Goal: Check status

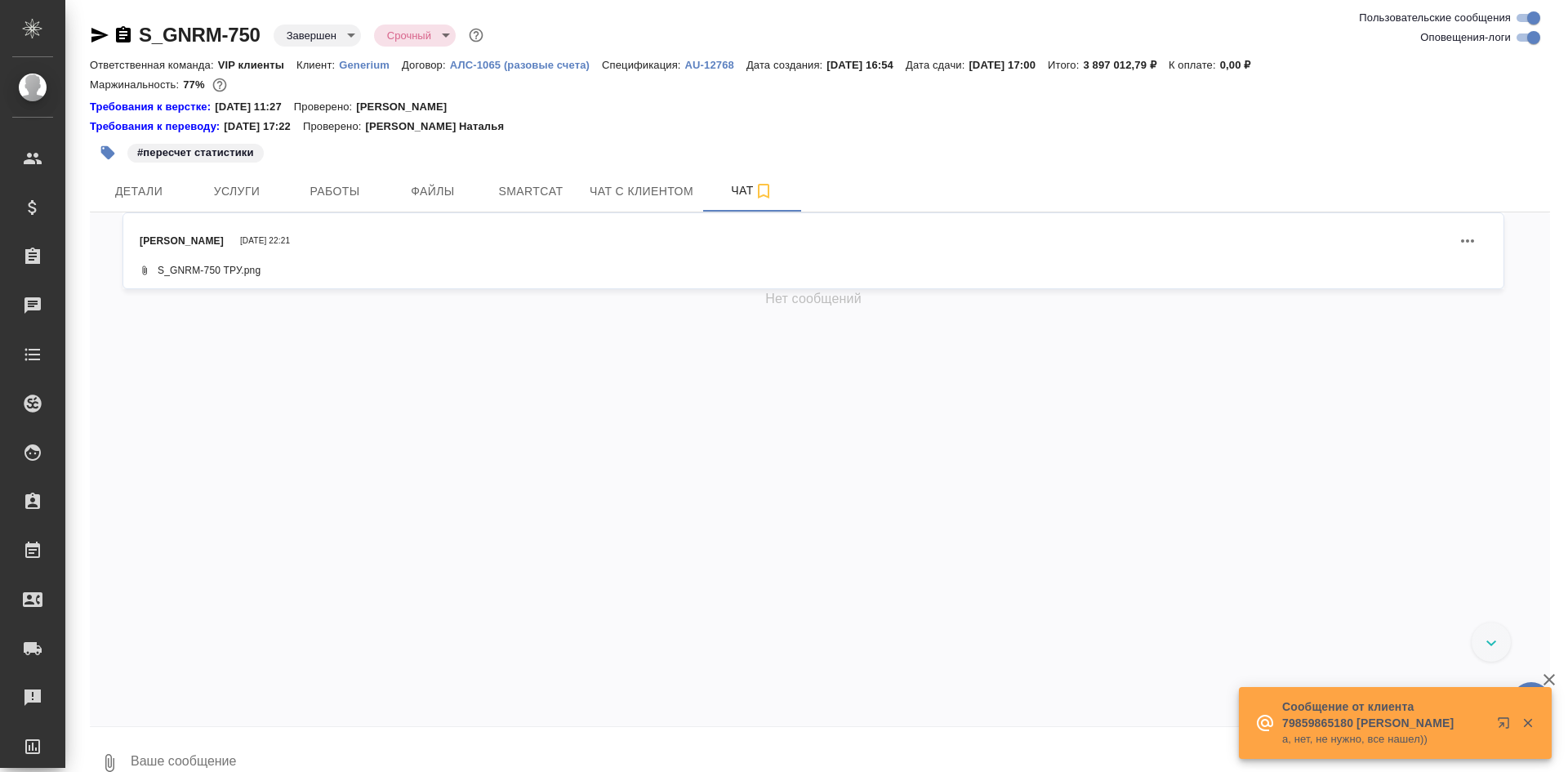
click at [126, 34] on icon "button" at bounding box center [123, 35] width 19 height 19
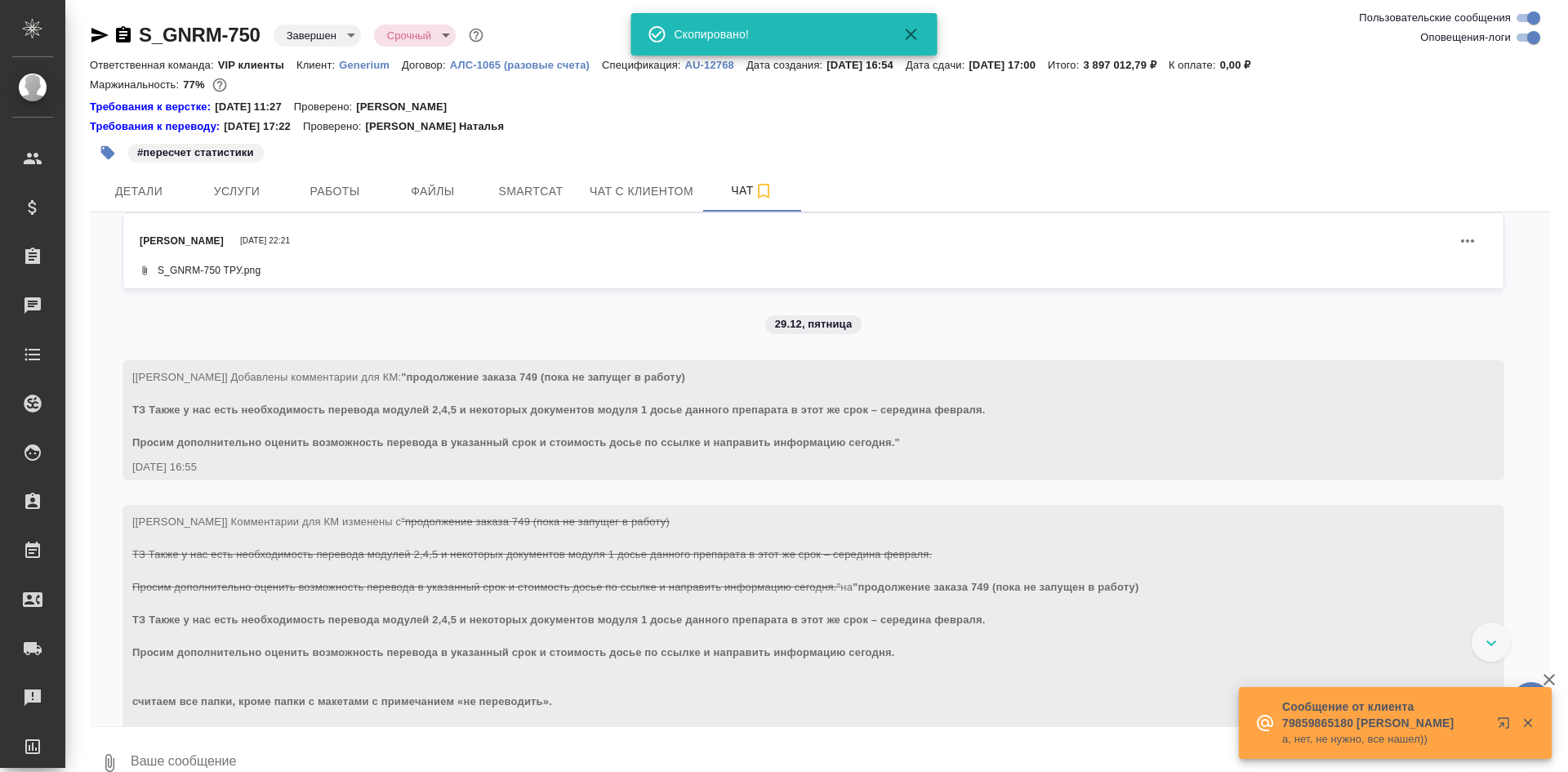
click at [116, 30] on icon "button" at bounding box center [123, 34] width 15 height 16
click at [119, 33] on icon "button" at bounding box center [123, 34] width 15 height 16
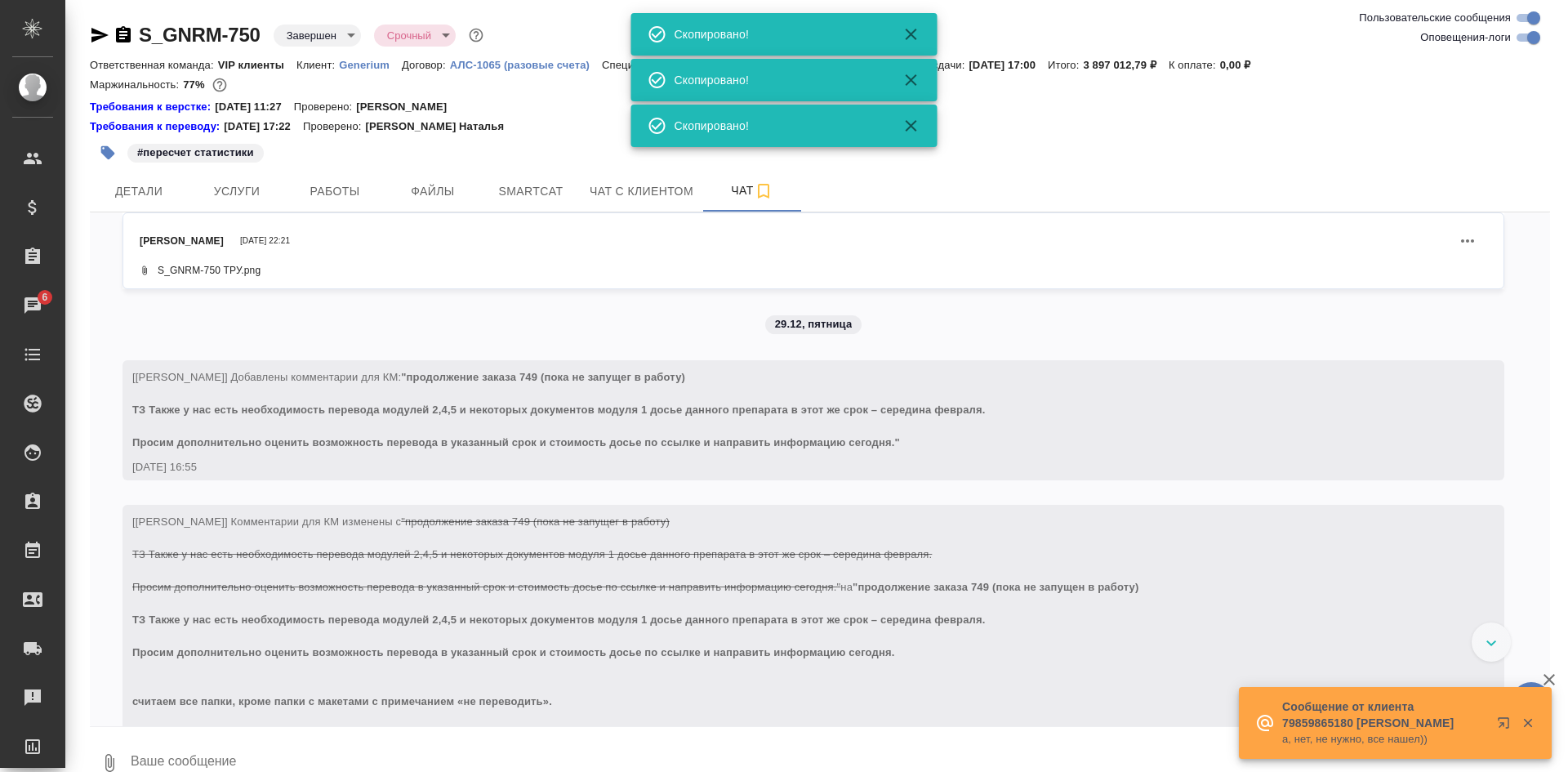
click at [911, 36] on icon "button" at bounding box center [911, 34] width 11 height 11
click at [911, 45] on div "Скопировано!" at bounding box center [784, 34] width 306 height 42
click at [912, 15] on div "Скопировано!" at bounding box center [784, 34] width 306 height 42
click at [914, 56] on div "Скопировано!" at bounding box center [784, 34] width 306 height 46
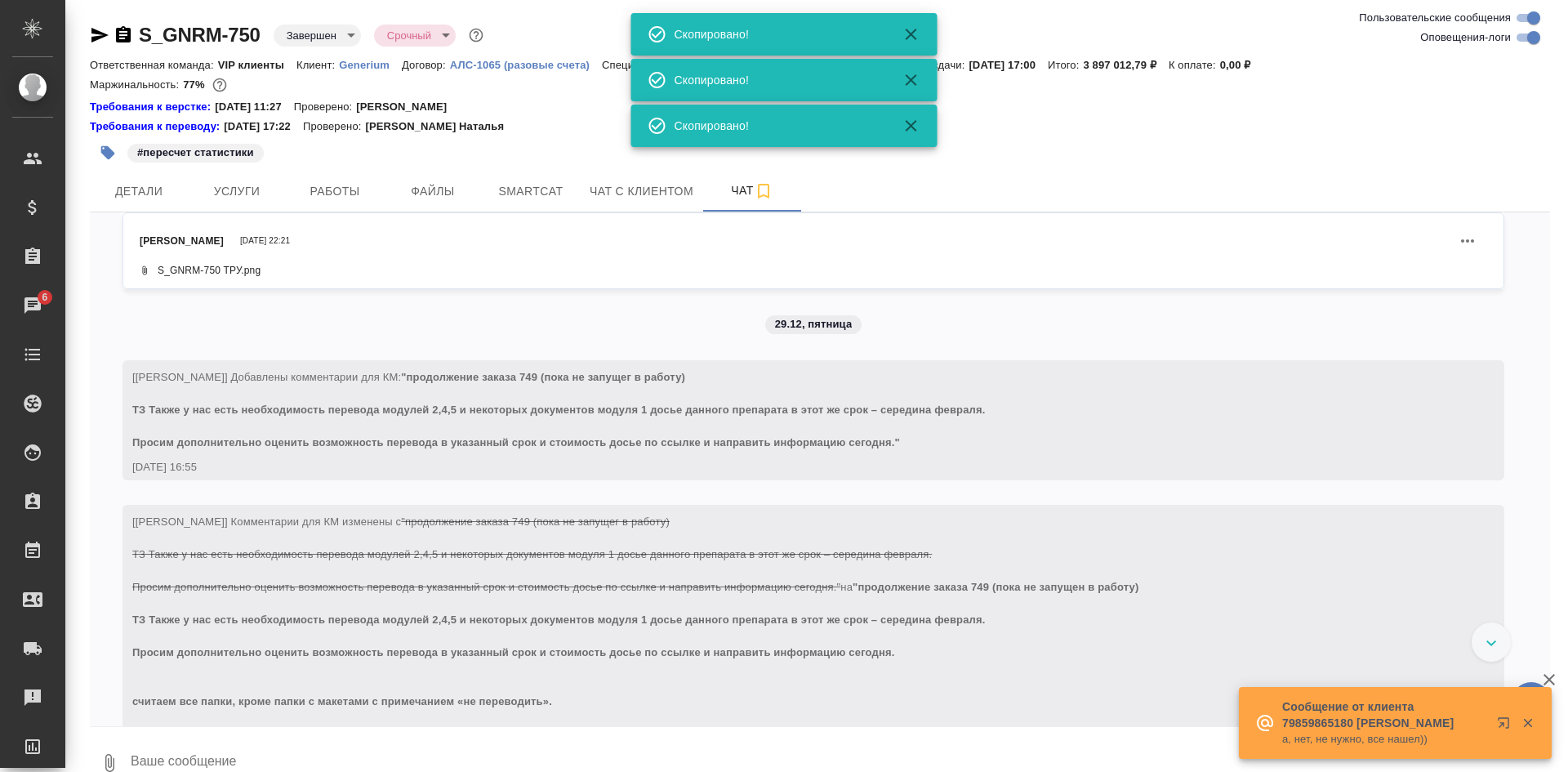
click at [1531, 726] on icon "button" at bounding box center [1527, 723] width 9 height 9
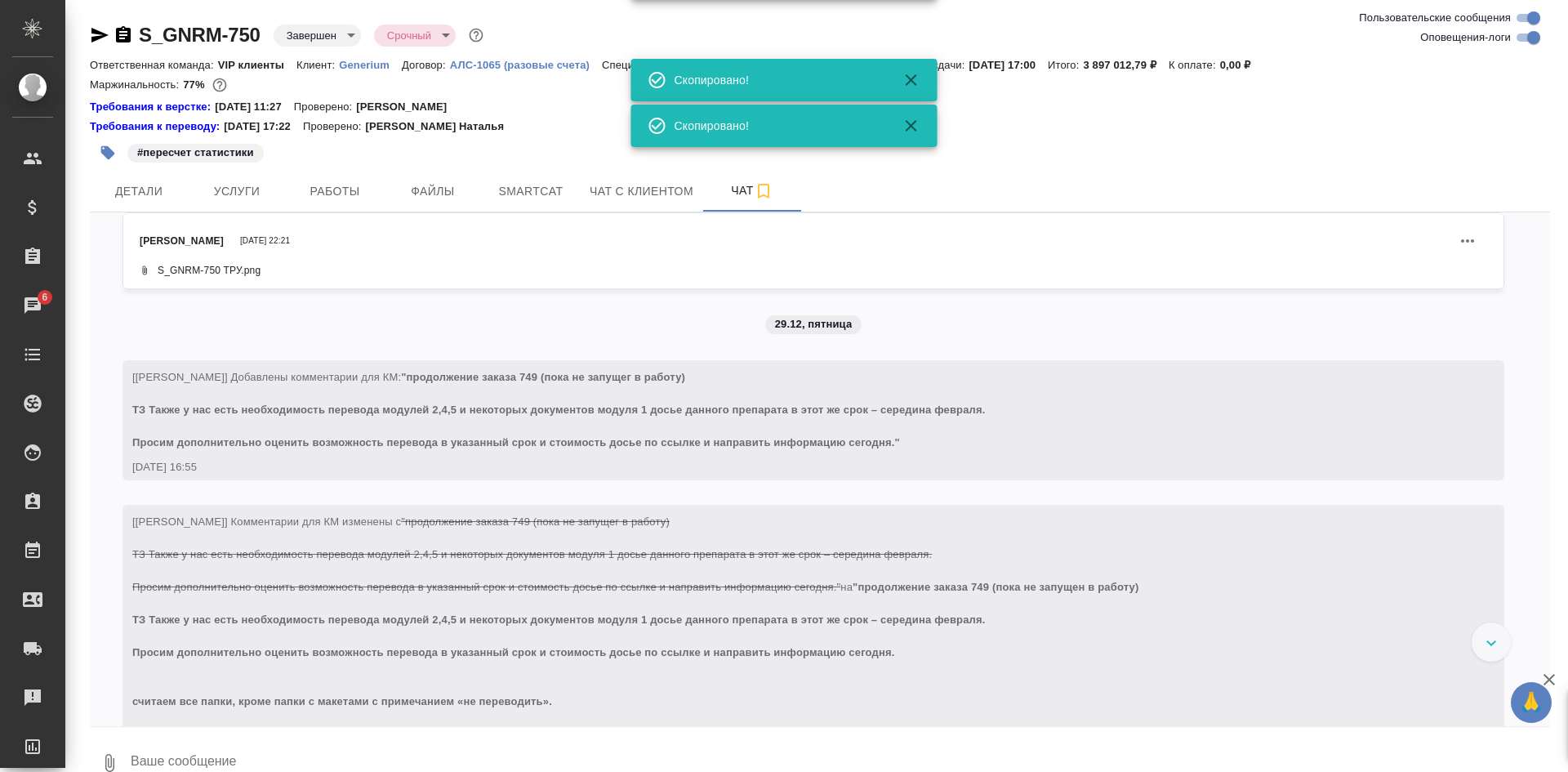
scroll to position [310191, 0]
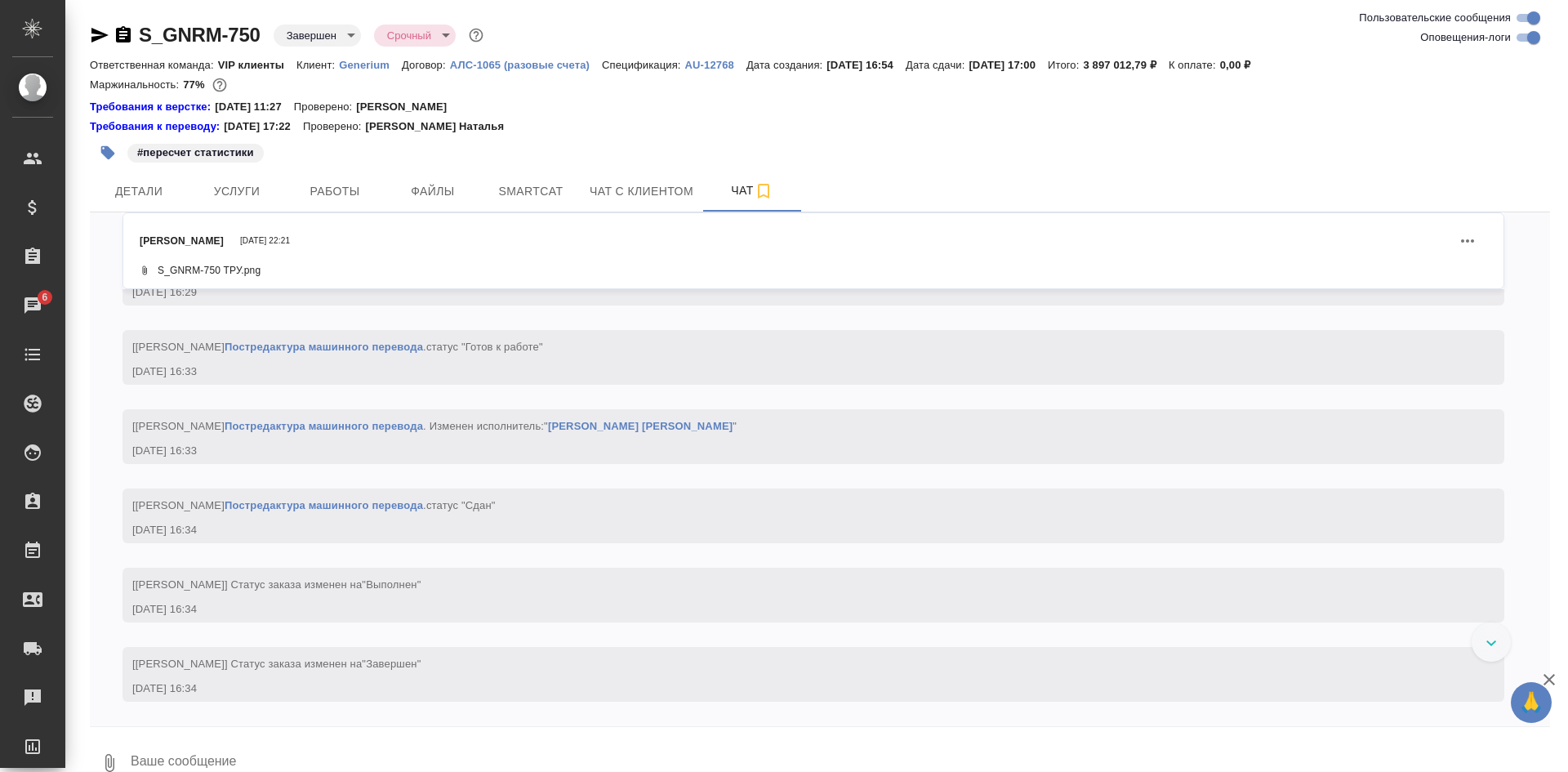
drag, startPoint x: 629, startPoint y: 406, endPoint x: 631, endPoint y: 329, distance: 77.0
click at [631, 329] on div "[PERSON_NAME] [DATE] 22:21 S_GNRM-750 ТРУ.png 29.12, пятница [[PERSON_NAME]] До…" at bounding box center [820, 469] width 1460 height 514
click at [1549, 680] on icon "button" at bounding box center [1549, 679] width 11 height 11
click at [1551, 676] on div "S_GNRM-750 Завершен closed Срочный urgent Ответственная команда: VIP клиенты Кл…" at bounding box center [820, 400] width 1479 height 800
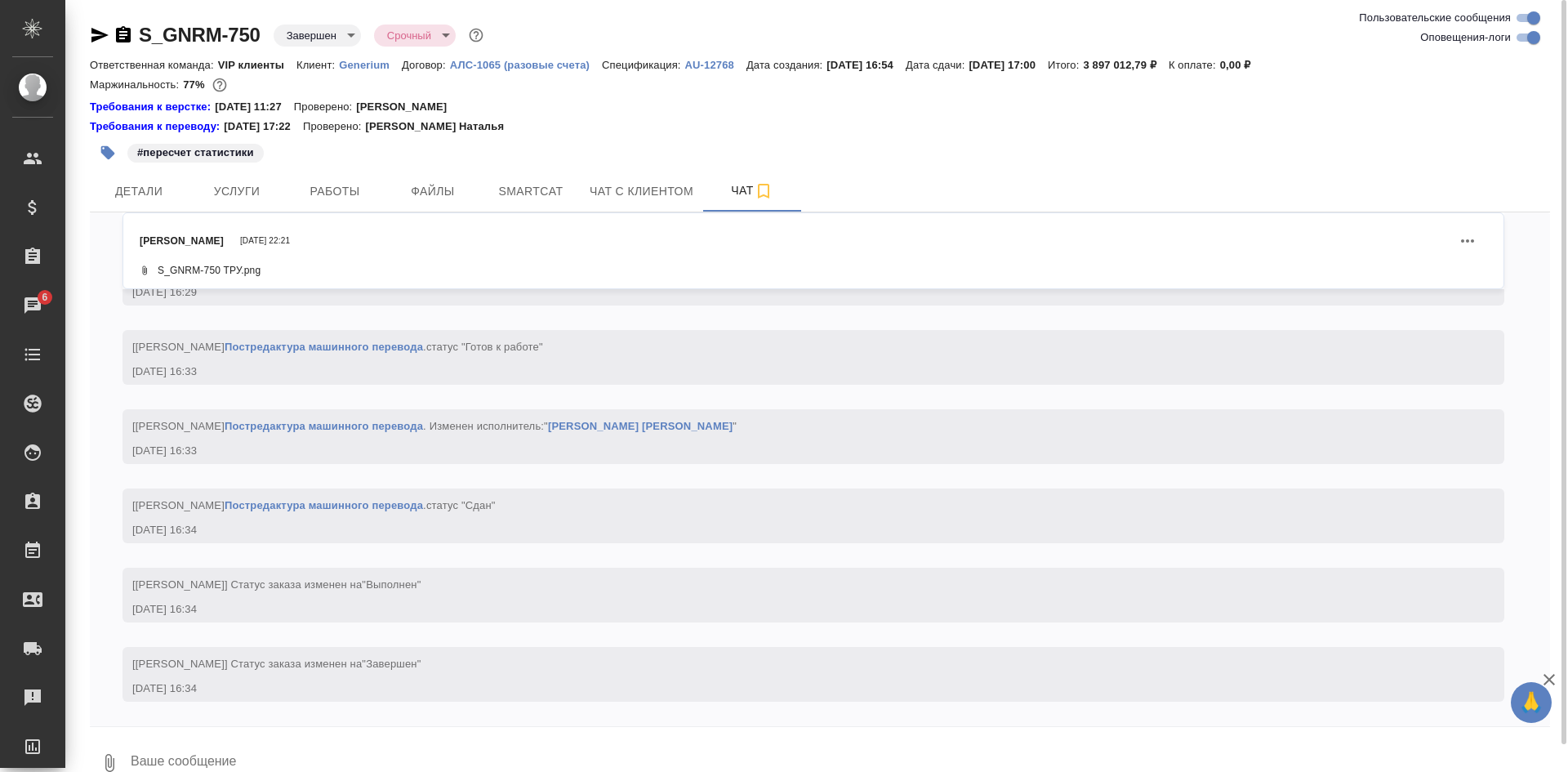
click at [1551, 676] on div "S_GNRM-750 Завершен closed Срочный urgent Ответственная команда: VIP клиенты Кл…" at bounding box center [820, 400] width 1479 height 800
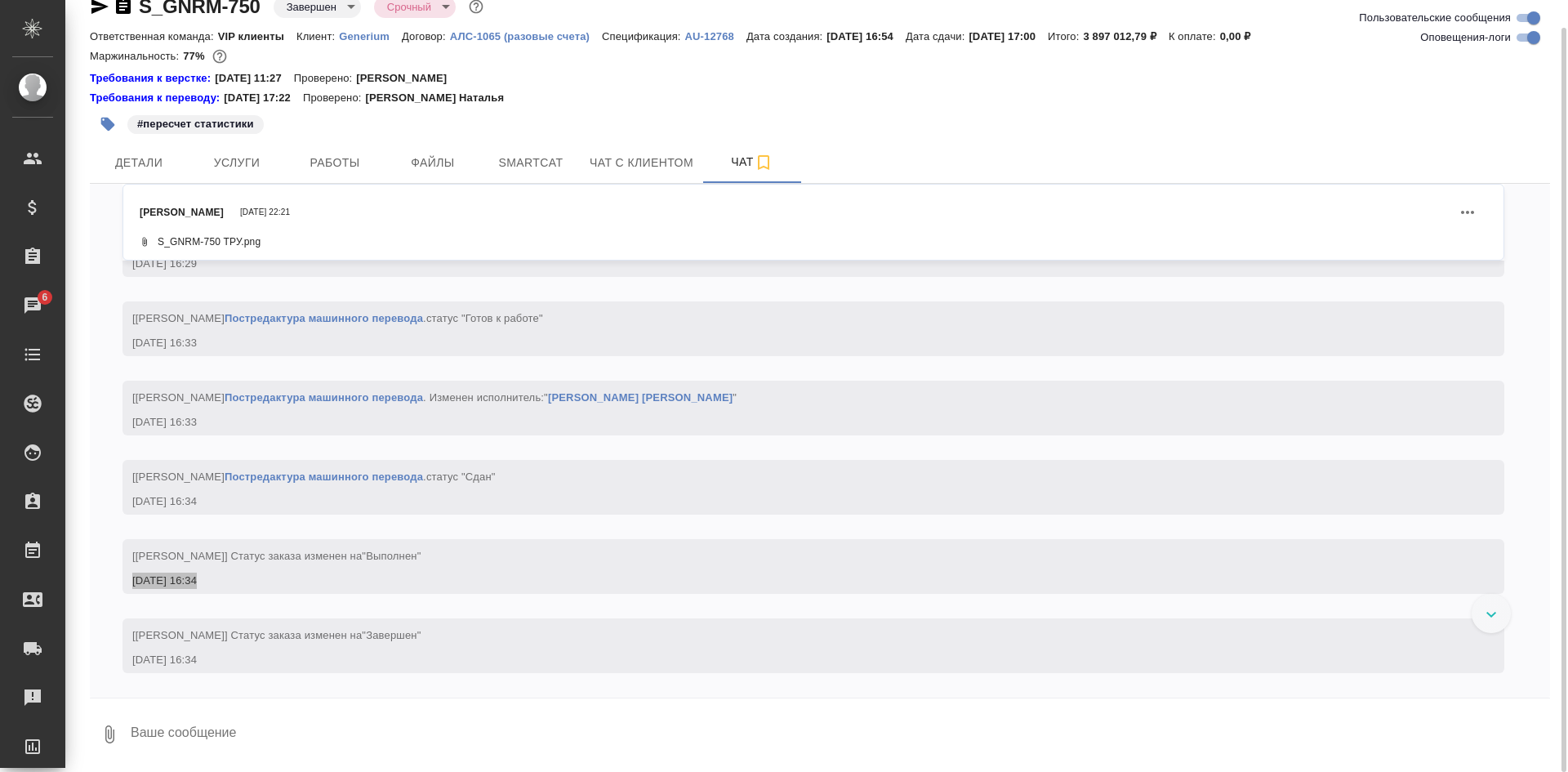
scroll to position [310878, 0]
click at [1495, 615] on icon at bounding box center [1492, 615] width 11 height 5
drag, startPoint x: 1537, startPoint y: 669, endPoint x: 1562, endPoint y: 678, distance: 26.6
click at [1543, 661] on div "[PERSON_NAME] [DATE] 22:21 S_GNRM-750 ТРУ.png 29.12, пятница [[PERSON_NAME]] До…" at bounding box center [820, 440] width 1460 height 514
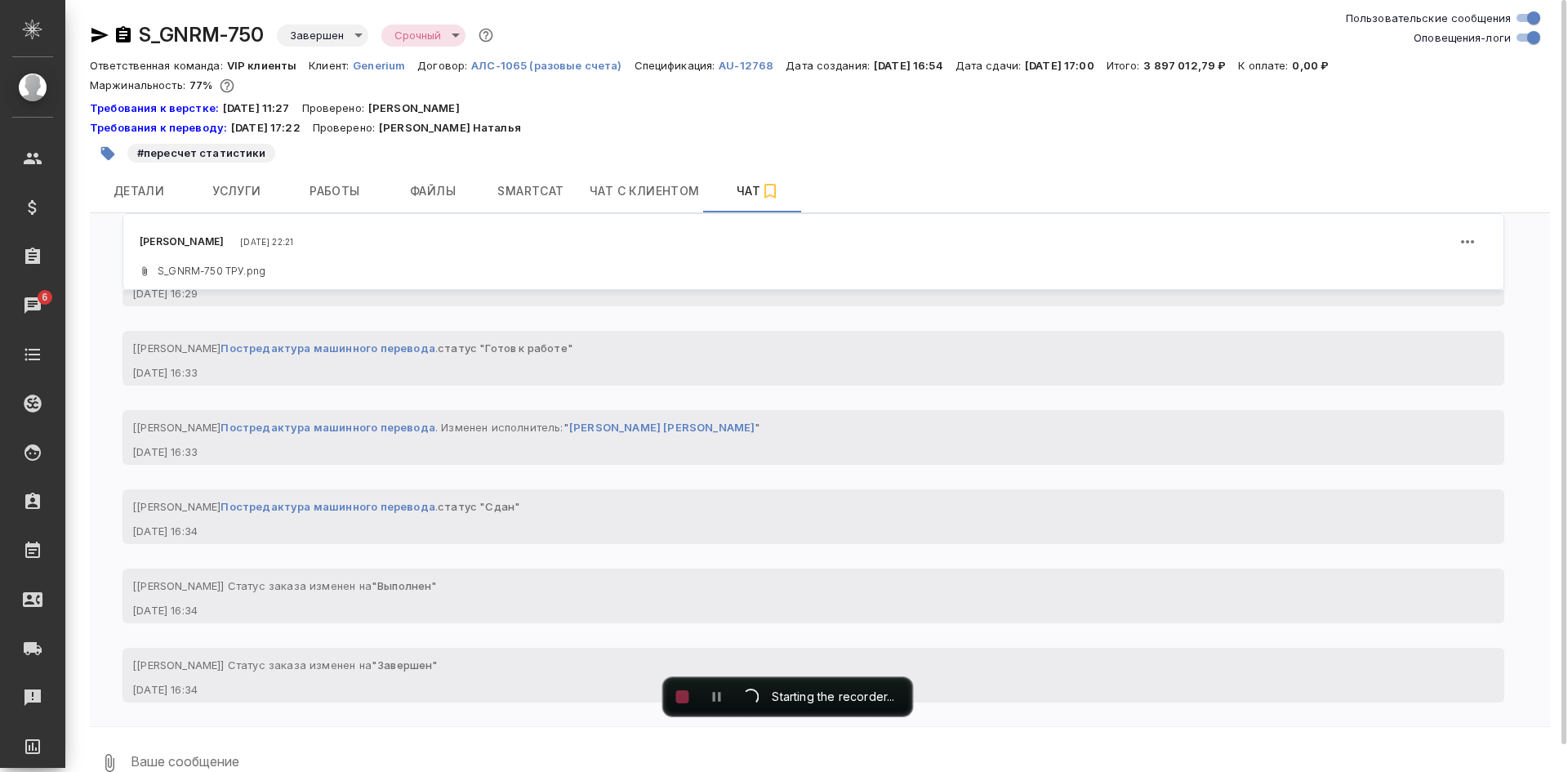
scroll to position [311588, 0]
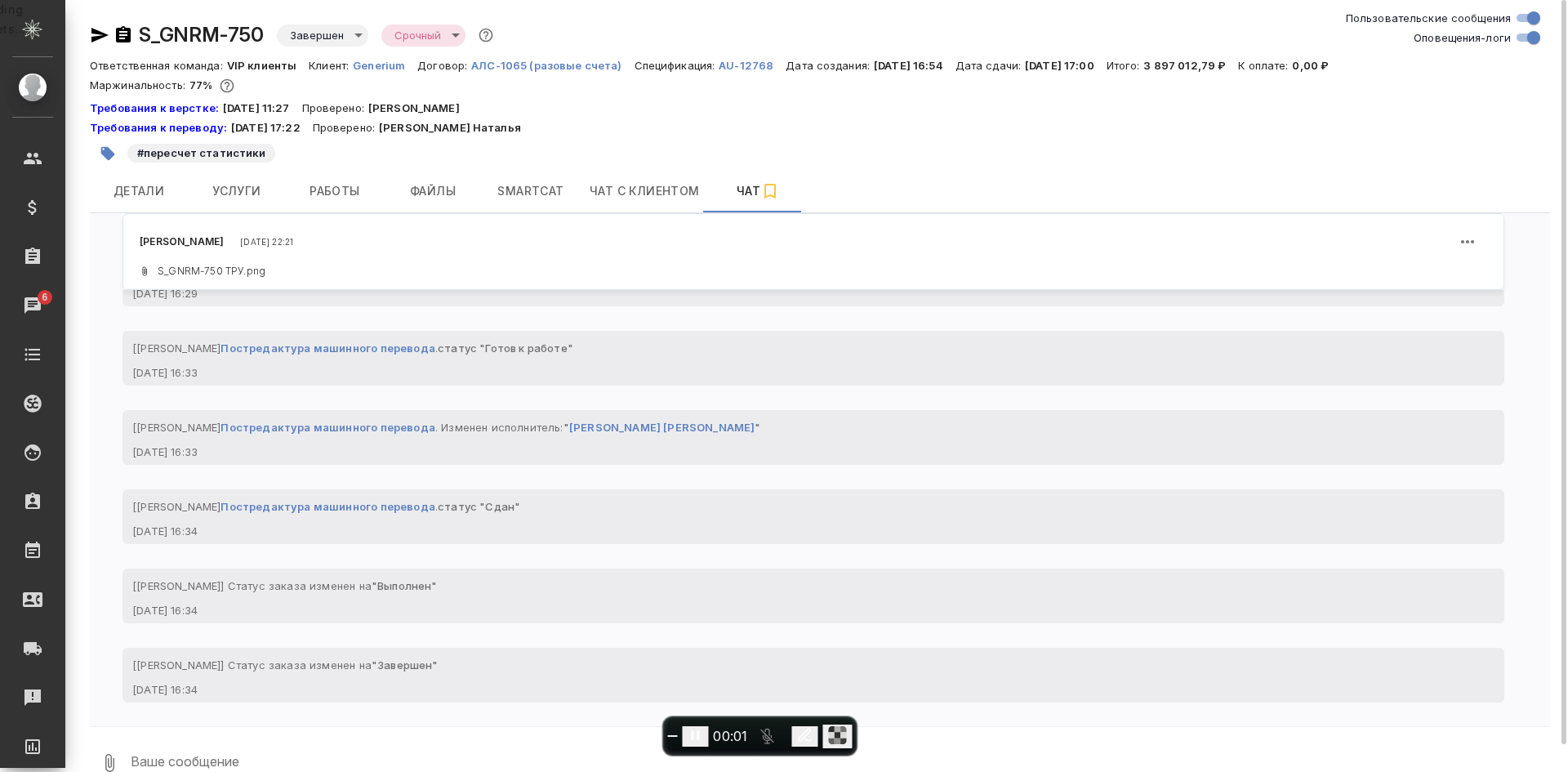
click at [1256, 505] on div "[[PERSON_NAME]] Работа Постредактура машинного перевода . статус "Сдан"" at bounding box center [790, 504] width 1315 height 20
click at [906, 546] on div "[PERSON_NAME] [DATE] 22:21 S_GNRM-750 ТРУ.png 29.12, пятница [[PERSON_NAME]] До…" at bounding box center [820, 470] width 1460 height 514
click at [792, 537] on div "[DATE] 16:34" at bounding box center [790, 531] width 1315 height 16
click at [796, 537] on div "[DATE] 16:34" at bounding box center [790, 531] width 1315 height 16
click at [1490, 318] on div "[PERSON_NAME] [DATE] 22:21 S_GNRM-750 ТРУ.png 29.12, пятница [[PERSON_NAME]] До…" at bounding box center [820, 470] width 1460 height 514
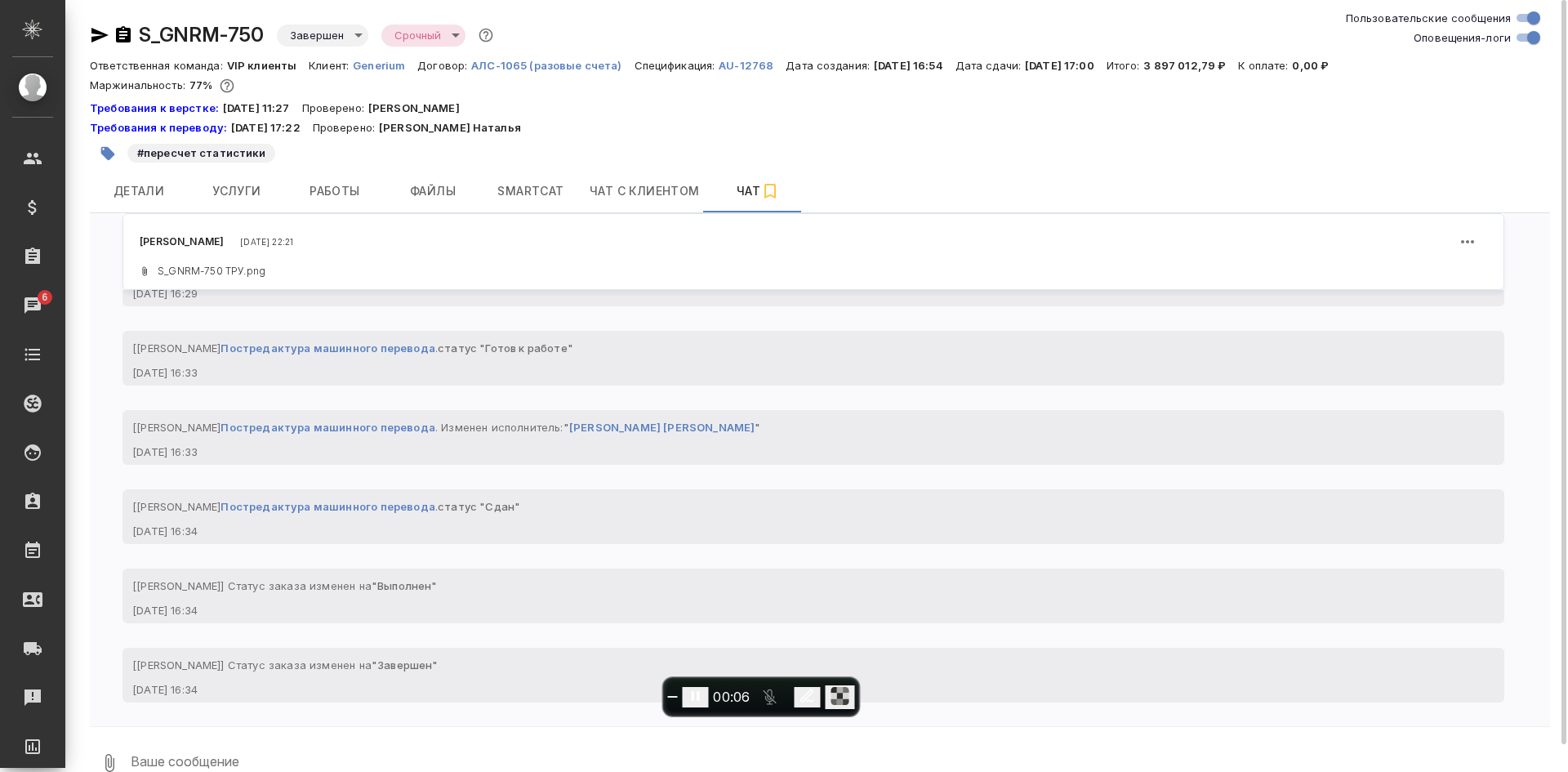
scroll to position [311556, 0]
click at [1490, 638] on div at bounding box center [1491, 642] width 39 height 39
click at [898, 568] on div "[PERSON_NAME] [DATE] 22:21 S_GNRM-750 ТРУ.png 29.12, пятница [[PERSON_NAME]] До…" at bounding box center [820, 470] width 1460 height 514
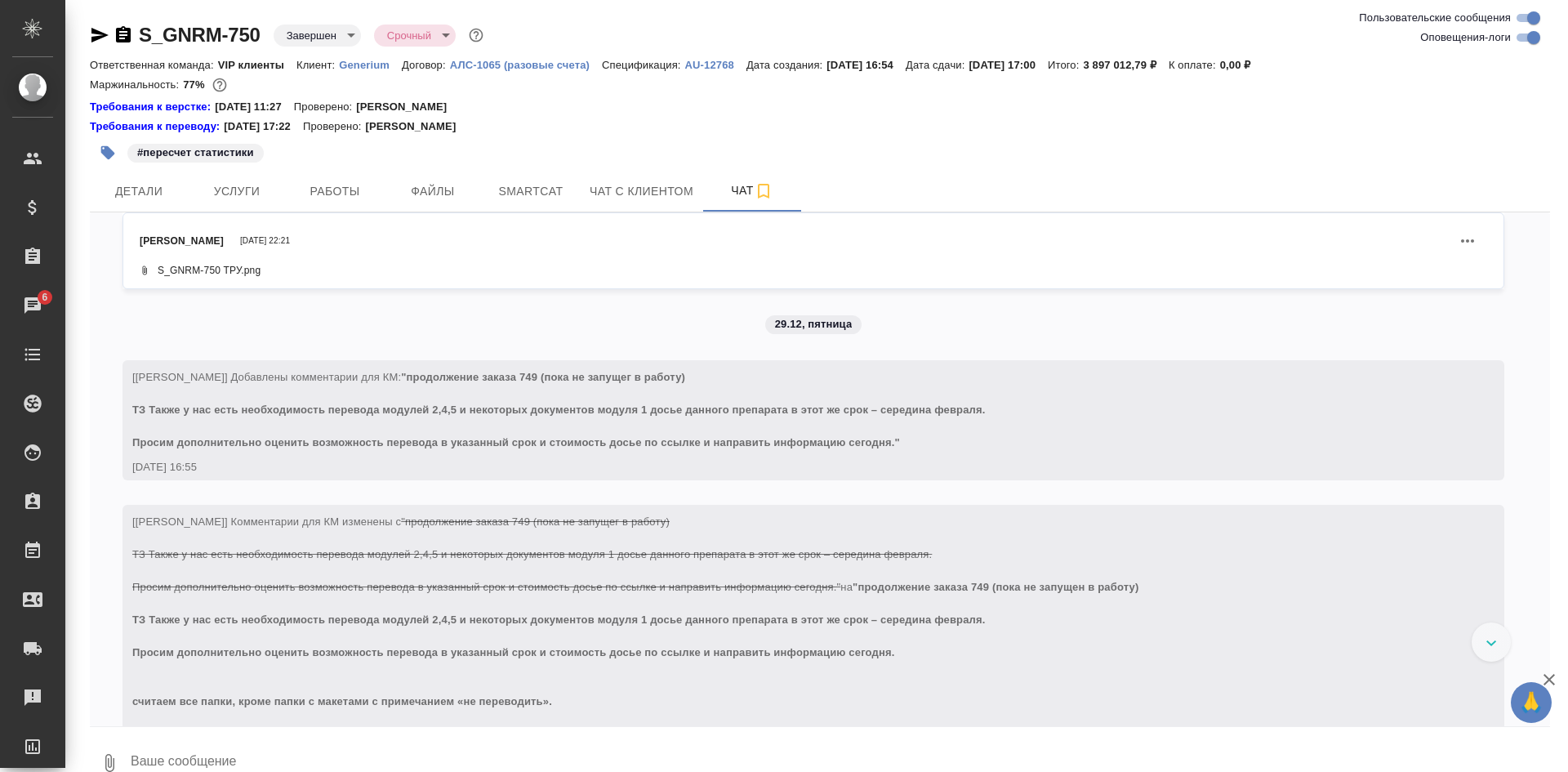
scroll to position [168950, 0]
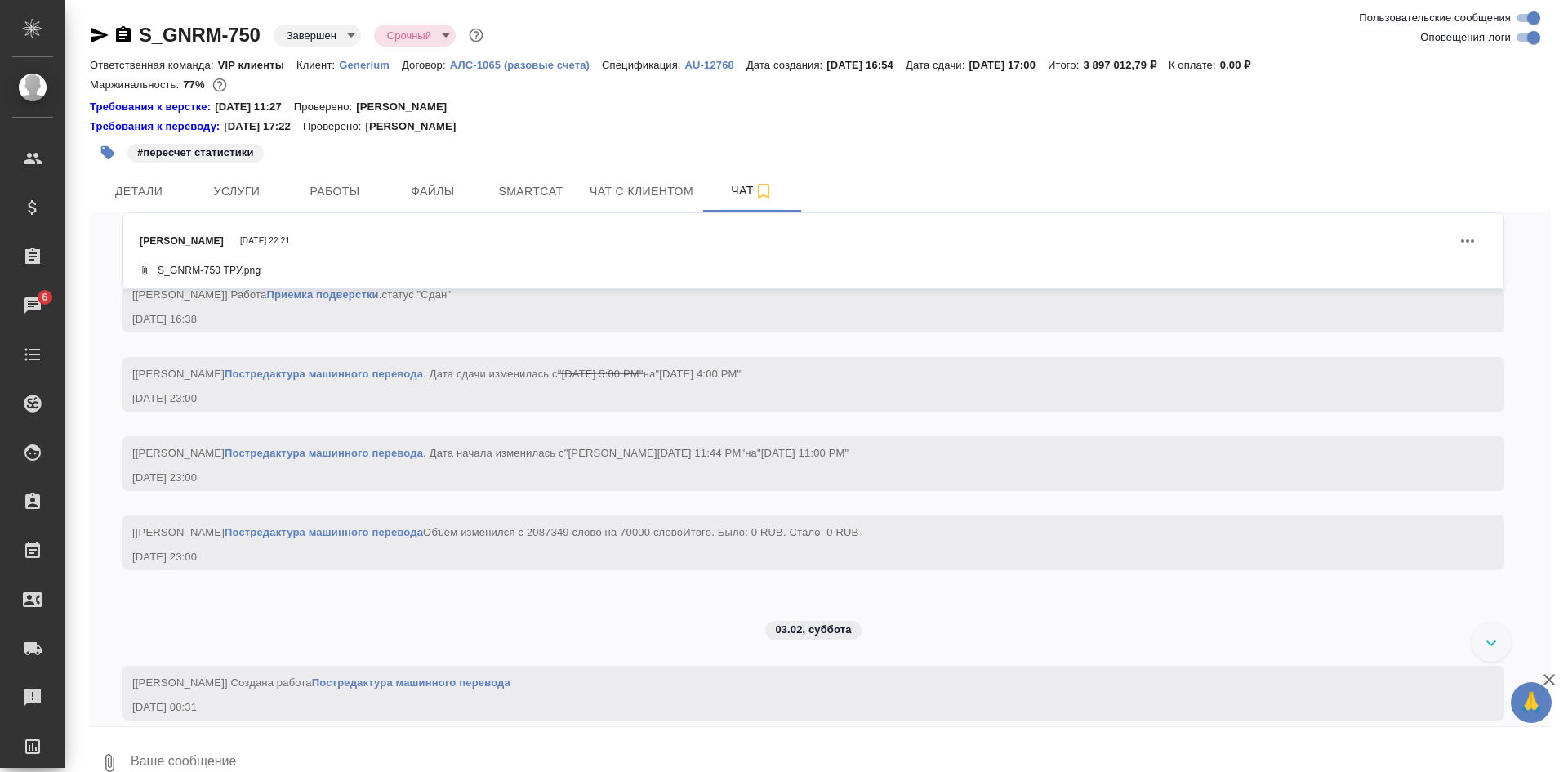
click at [1489, 638] on div at bounding box center [1491, 642] width 39 height 39
click at [1551, 677] on icon "button" at bounding box center [1549, 679] width 11 height 11
click at [1551, 677] on div "S_GNRM-750 Завершен closed Срочный urgent Ответственная команда: VIP клиенты Кл…" at bounding box center [820, 400] width 1479 height 800
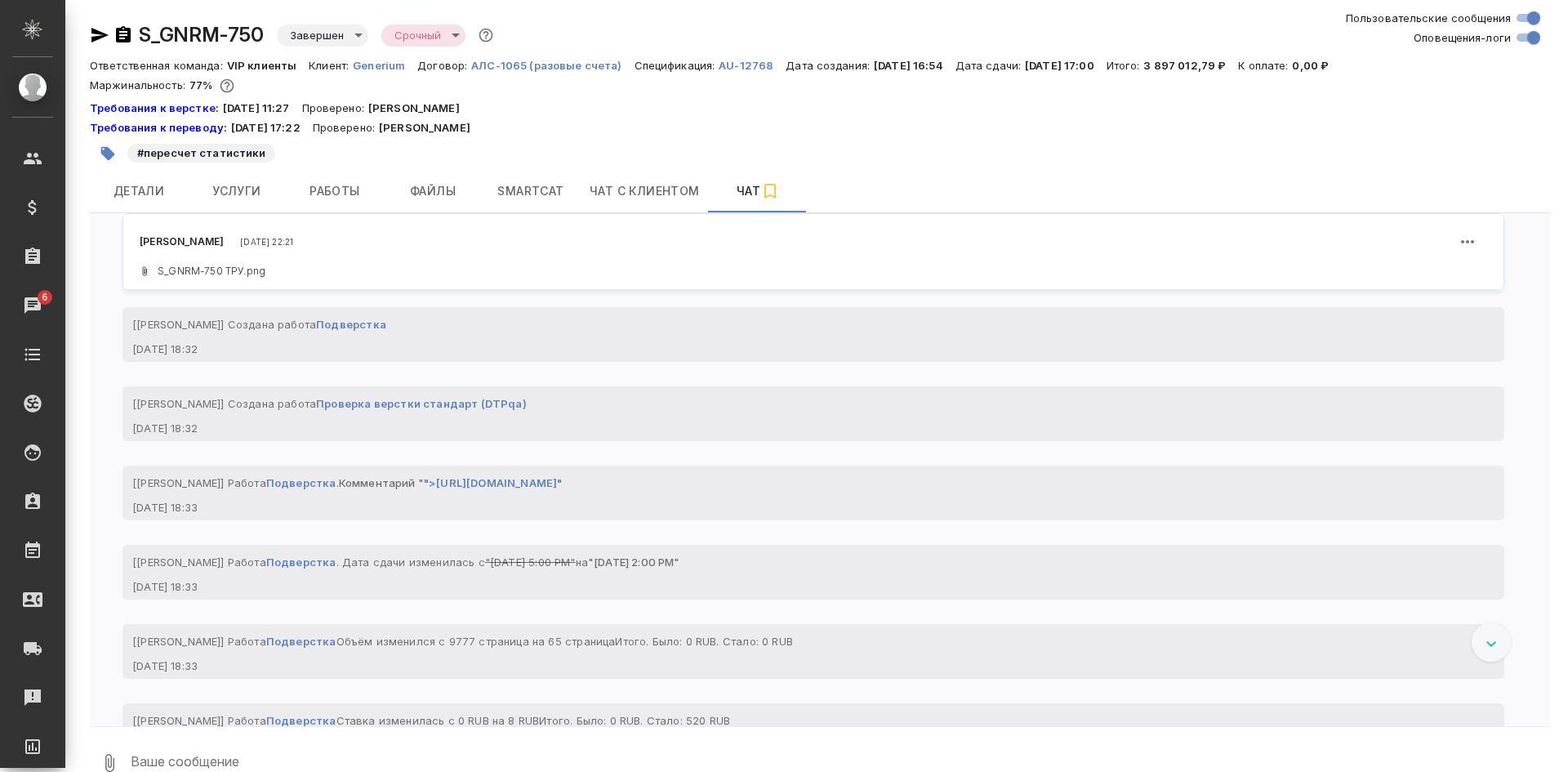
scroll to position [188198, 0]
